Goal: Task Accomplishment & Management: Manage account settings

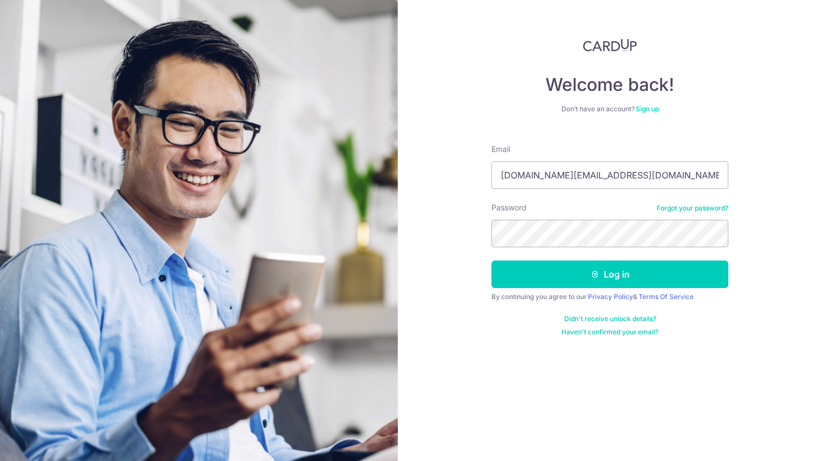
type input "[DOMAIN_NAME][EMAIL_ADDRESS][DOMAIN_NAME]"
click at [491, 261] on button "Log in" at bounding box center [609, 275] width 237 height 28
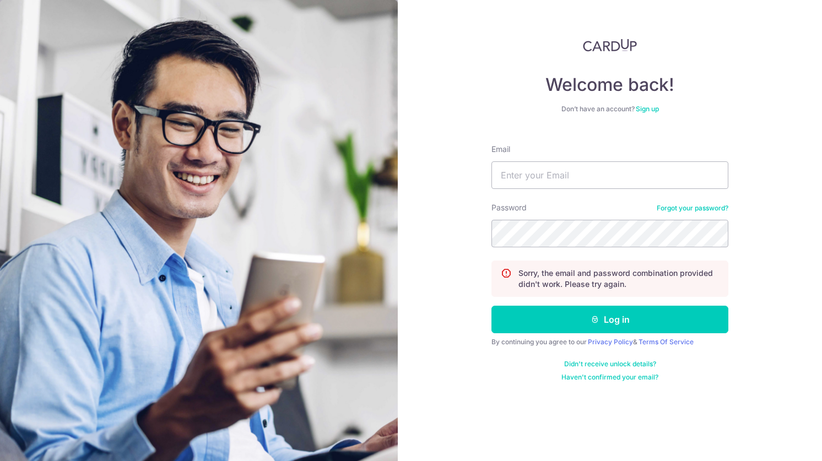
click at [574, 190] on form "Email Password Forgot your password? Sorry, the email and password combination …" at bounding box center [609, 259] width 237 height 246
click at [572, 176] on input "Email" at bounding box center [609, 175] width 237 height 28
type input "[DOMAIN_NAME][EMAIL_ADDRESS][DOMAIN_NAME]"
